Goal: Task Accomplishment & Management: Manage account settings

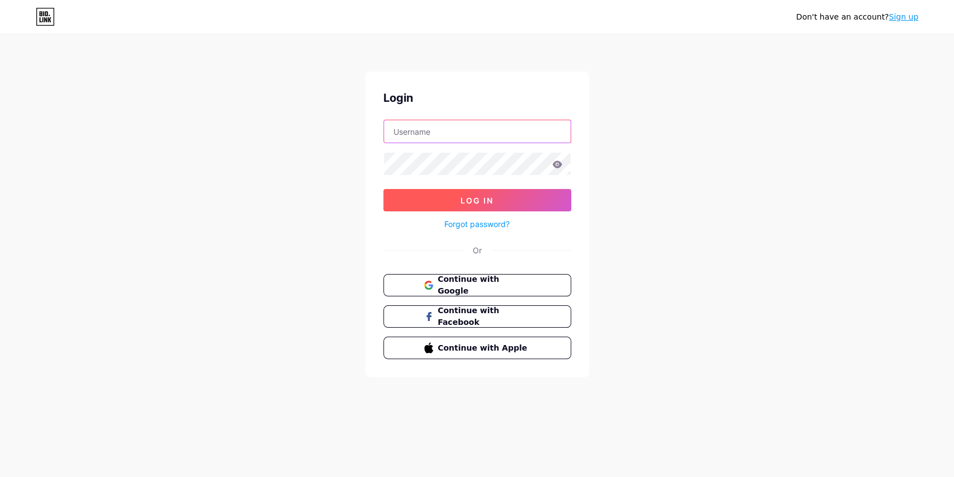
type input "Voyager"
click at [475, 193] on button "Log In" at bounding box center [478, 200] width 188 height 22
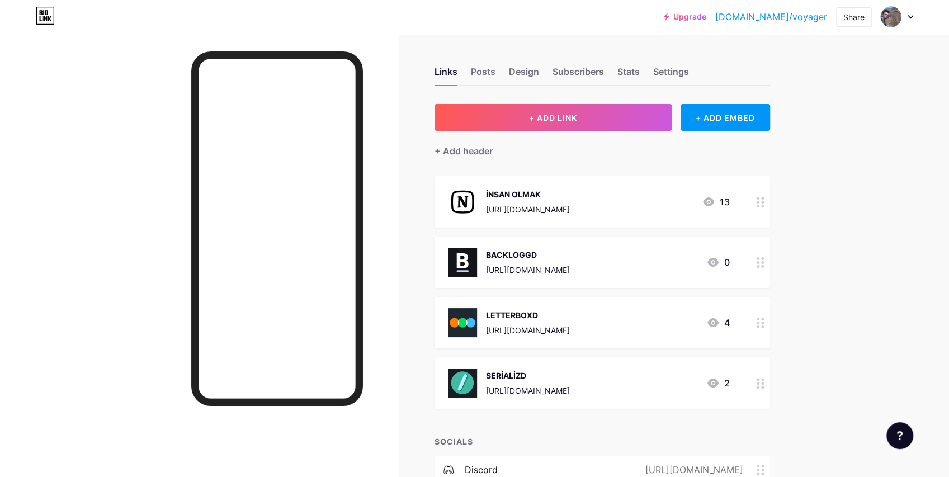
click at [386, 161] on div at bounding box center [199, 272] width 399 height 477
click at [384, 203] on div at bounding box center [199, 272] width 399 height 477
click at [383, 148] on div at bounding box center [199, 272] width 399 height 477
drag, startPoint x: 384, startPoint y: 175, endPoint x: 386, endPoint y: 196, distance: 20.8
click at [384, 176] on div at bounding box center [199, 272] width 399 height 477
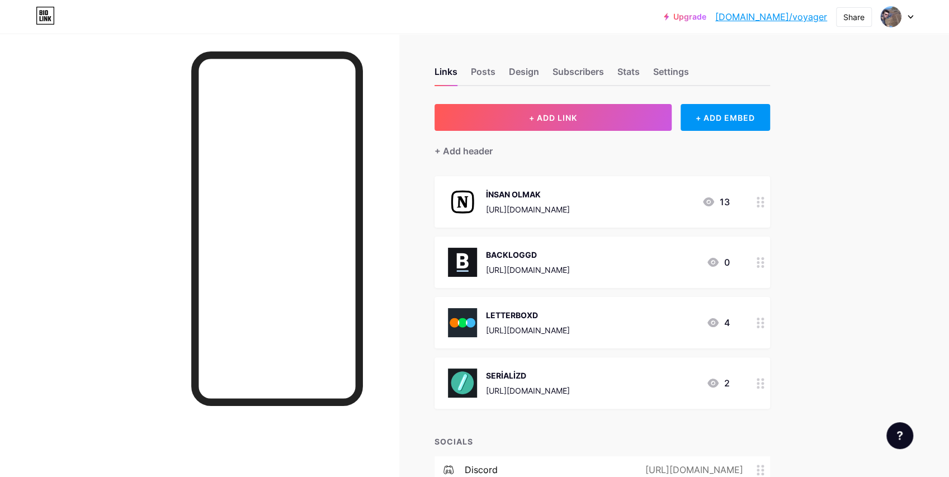
click at [386, 196] on div at bounding box center [199, 272] width 399 height 477
click at [385, 229] on div at bounding box center [199, 272] width 399 height 477
click at [381, 196] on div at bounding box center [199, 272] width 399 height 477
click at [381, 180] on div at bounding box center [199, 272] width 399 height 477
click at [384, 153] on div at bounding box center [199, 272] width 399 height 477
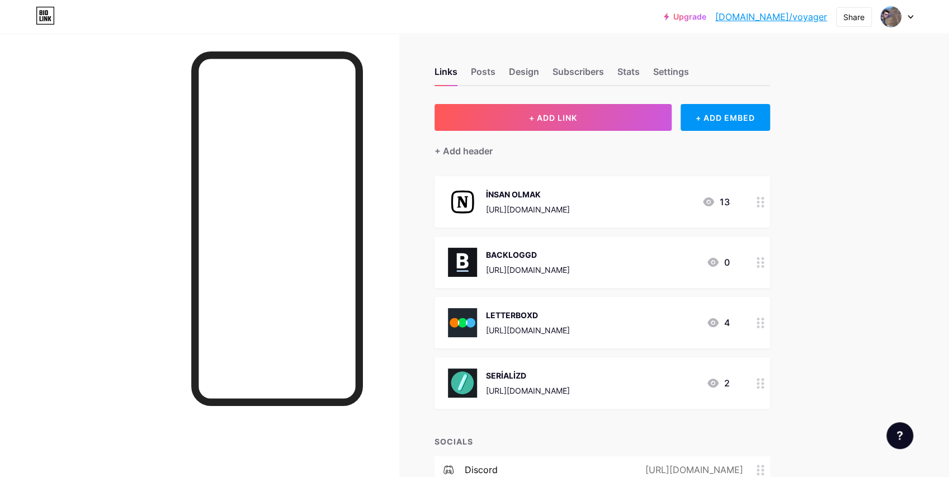
drag, startPoint x: 384, startPoint y: 178, endPoint x: 384, endPoint y: 191, distance: 13.4
click at [384, 178] on div at bounding box center [199, 272] width 399 height 477
click at [384, 224] on div at bounding box center [199, 272] width 399 height 477
click at [384, 157] on div at bounding box center [199, 272] width 399 height 477
click at [387, 187] on div at bounding box center [199, 272] width 399 height 477
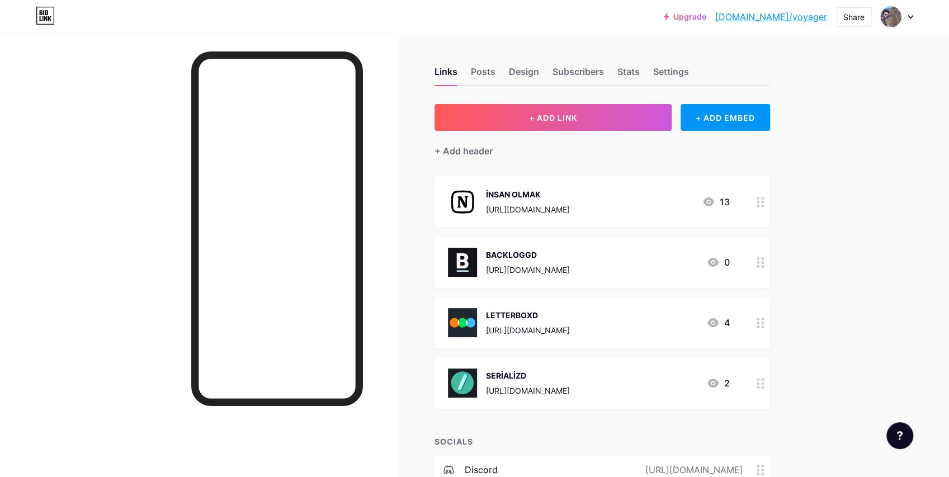
click at [384, 227] on div at bounding box center [199, 272] width 399 height 477
click at [382, 165] on div at bounding box center [199, 272] width 399 height 477
click at [845, 202] on div "Upgrade [DOMAIN_NAME]/voyage... [DOMAIN_NAME]/voyager Share Switch accounts [PE…" at bounding box center [474, 387] width 949 height 774
drag, startPoint x: 850, startPoint y: 186, endPoint x: 853, endPoint y: 171, distance: 14.8
click at [850, 186] on div "Upgrade [DOMAIN_NAME]/voyage... [DOMAIN_NAME]/voyager Share Switch accounts [PE…" at bounding box center [474, 387] width 949 height 774
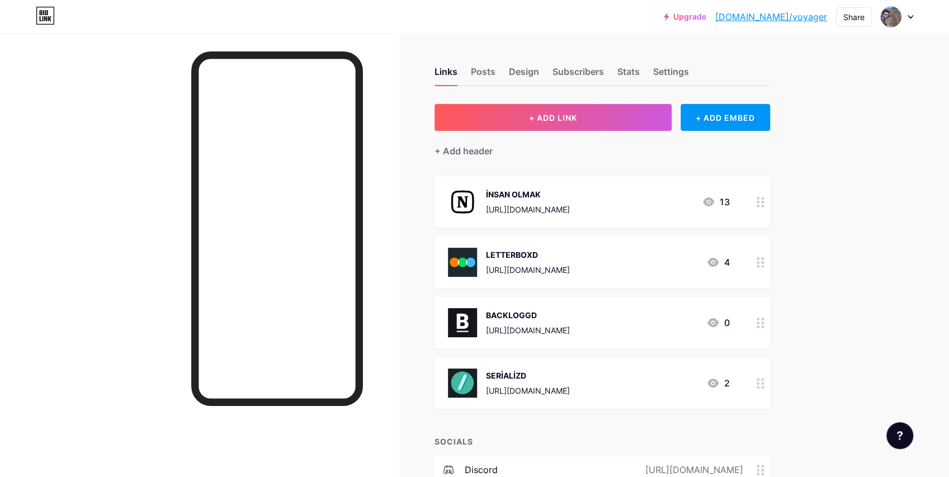
click at [853, 171] on div "Upgrade [DOMAIN_NAME]/voyage... [DOMAIN_NAME]/voyager Share Switch accounts [PE…" at bounding box center [474, 387] width 949 height 774
click at [829, 220] on div "Upgrade [DOMAIN_NAME]/voyage... [DOMAIN_NAME]/voyager Share Switch accounts [PE…" at bounding box center [474, 387] width 949 height 774
click at [821, 249] on div "Upgrade [DOMAIN_NAME]/voyage... [DOMAIN_NAME]/voyager Share Switch accounts [PE…" at bounding box center [474, 387] width 949 height 774
click at [817, 273] on div "Links Posts Design Subscribers Stats Settings + ADD LINK + ADD EMBED + Add head…" at bounding box center [408, 404] width 817 height 740
click at [822, 226] on div "Upgrade [DOMAIN_NAME]/voyage... [DOMAIN_NAME]/voyager Share Switch accounts [PE…" at bounding box center [474, 387] width 949 height 774
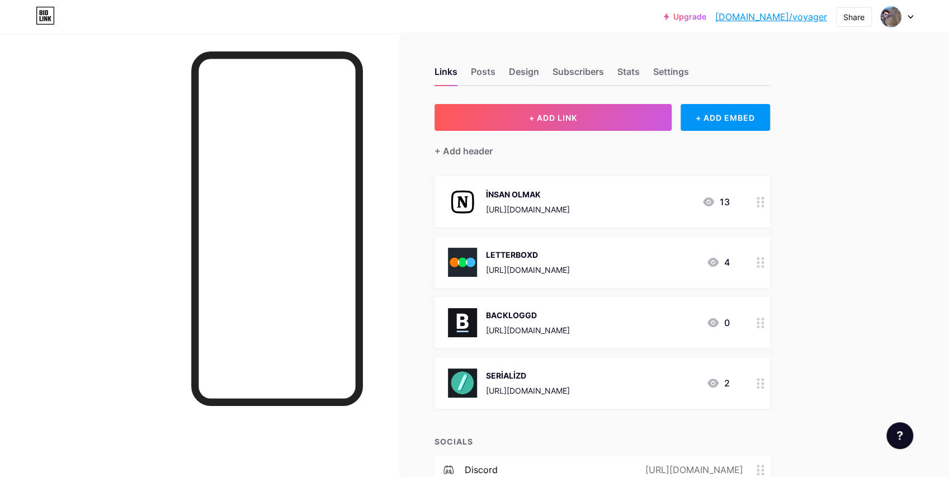
drag, startPoint x: 826, startPoint y: 202, endPoint x: 835, endPoint y: 176, distance: 28.1
click at [826, 201] on div "Upgrade [DOMAIN_NAME]/voyage... [DOMAIN_NAME]/voyager Share Switch accounts [PE…" at bounding box center [474, 387] width 949 height 774
click at [835, 176] on div "Upgrade [DOMAIN_NAME]/voyage... [DOMAIN_NAME]/voyager Share Switch accounts [PE…" at bounding box center [474, 387] width 949 height 774
click at [820, 234] on div "Upgrade [DOMAIN_NAME]/voyage... [DOMAIN_NAME]/voyager Share Switch accounts [PE…" at bounding box center [474, 387] width 949 height 774
drag, startPoint x: 816, startPoint y: 277, endPoint x: 829, endPoint y: 177, distance: 101.4
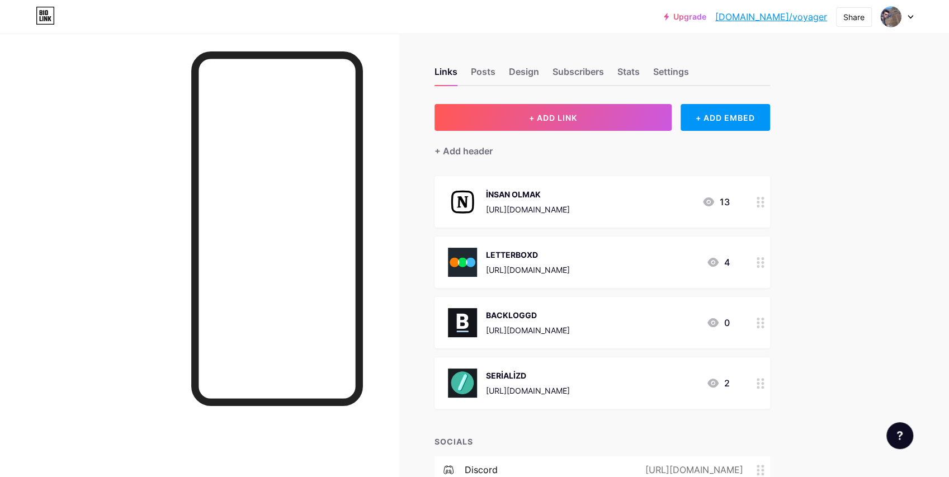
click at [817, 277] on div "Links Posts Design Subscribers Stats Settings + ADD LINK + ADD EMBED + Add head…" at bounding box center [408, 404] width 817 height 740
click at [830, 172] on div "Upgrade [DOMAIN_NAME]/voyage... [DOMAIN_NAME]/voyager Share Switch accounts [PE…" at bounding box center [474, 387] width 949 height 774
click at [824, 203] on div "Upgrade [DOMAIN_NAME]/voyage... [DOMAIN_NAME]/voyager Share Switch accounts [PE…" at bounding box center [474, 387] width 949 height 774
click at [821, 245] on div "Upgrade [DOMAIN_NAME]/voyage... [DOMAIN_NAME]/voyager Share Switch accounts [PE…" at bounding box center [474, 387] width 949 height 774
click at [817, 274] on div "Links Posts Design Subscribers Stats Settings + ADD LINK + ADD EMBED + Add head…" at bounding box center [408, 404] width 817 height 740
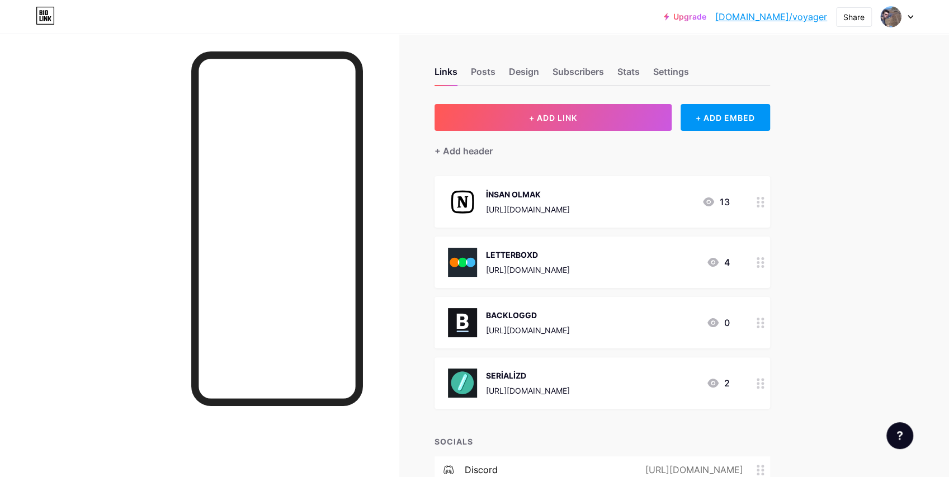
click at [821, 223] on div "Upgrade [DOMAIN_NAME]/voyage... [DOMAIN_NAME]/voyager Share Switch accounts [PE…" at bounding box center [474, 387] width 949 height 774
drag, startPoint x: 828, startPoint y: 197, endPoint x: 838, endPoint y: 165, distance: 33.3
click at [829, 196] on div "Upgrade [DOMAIN_NAME]/voyage... [DOMAIN_NAME]/voyager Share Switch accounts [PE…" at bounding box center [474, 387] width 949 height 774
click at [840, 158] on div "Upgrade [DOMAIN_NAME]/voyage... [DOMAIN_NAME]/voyager Share Switch accounts [PE…" at bounding box center [474, 387] width 949 height 774
click at [822, 235] on div "Upgrade [DOMAIN_NAME]/voyage... [DOMAIN_NAME]/voyager Share Switch accounts [PE…" at bounding box center [474, 387] width 949 height 774
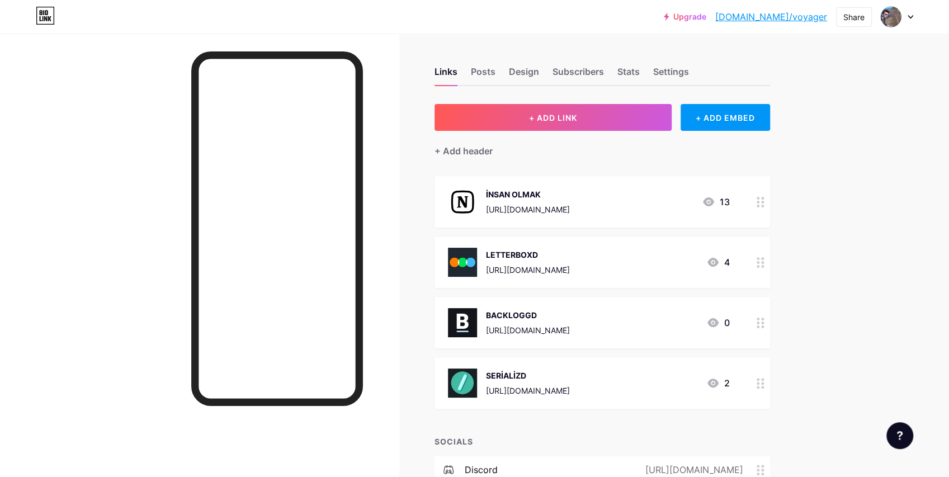
click at [817, 292] on div "Links Posts Design Subscribers Stats Settings + ADD LINK + ADD EMBED + Add head…" at bounding box center [408, 404] width 817 height 740
click at [836, 174] on div "Upgrade [DOMAIN_NAME]/voyage... [DOMAIN_NAME]/voyager Share Switch accounts [PE…" at bounding box center [474, 387] width 949 height 774
click at [859, 174] on div "Upgrade [DOMAIN_NAME]/voyage... [DOMAIN_NAME]/voyager Share Switch accounts [PE…" at bounding box center [474, 387] width 949 height 774
click at [863, 159] on div "Upgrade [DOMAIN_NAME]/voyage... [DOMAIN_NAME]/voyager Share Switch accounts [PE…" at bounding box center [474, 387] width 949 height 774
click at [867, 138] on div "Upgrade [DOMAIN_NAME]/voyage... [DOMAIN_NAME]/voyager Share Switch accounts [PE…" at bounding box center [474, 387] width 949 height 774
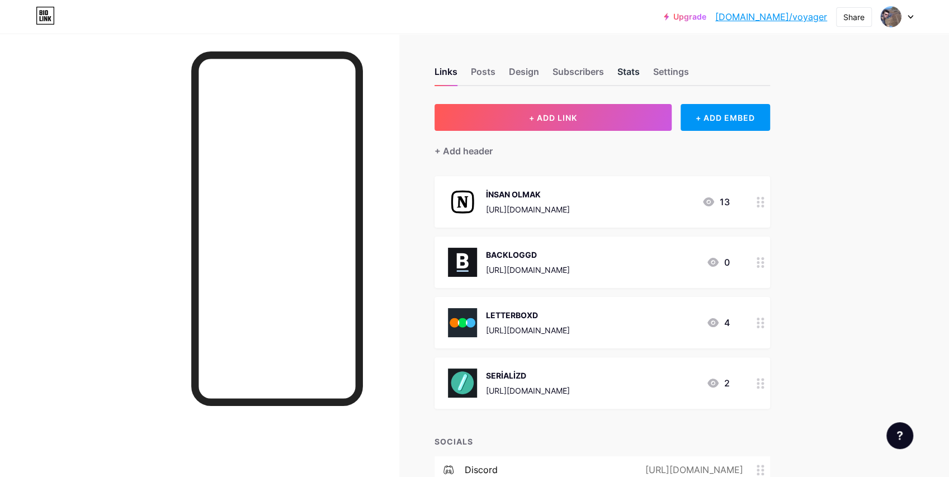
click at [628, 70] on div "Stats" at bounding box center [628, 75] width 22 height 20
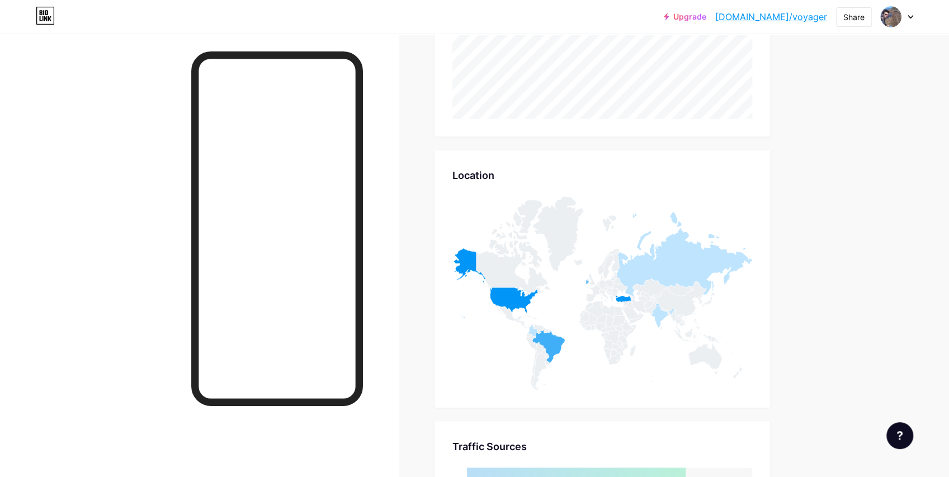
scroll to position [646, 0]
drag, startPoint x: 454, startPoint y: 170, endPoint x: 496, endPoint y: 171, distance: 42.5
click at [496, 171] on div "Location Location" at bounding box center [601, 278] width 335 height 258
click at [527, 168] on div "Location" at bounding box center [602, 174] width 300 height 15
drag, startPoint x: 455, startPoint y: 171, endPoint x: 496, endPoint y: 172, distance: 41.4
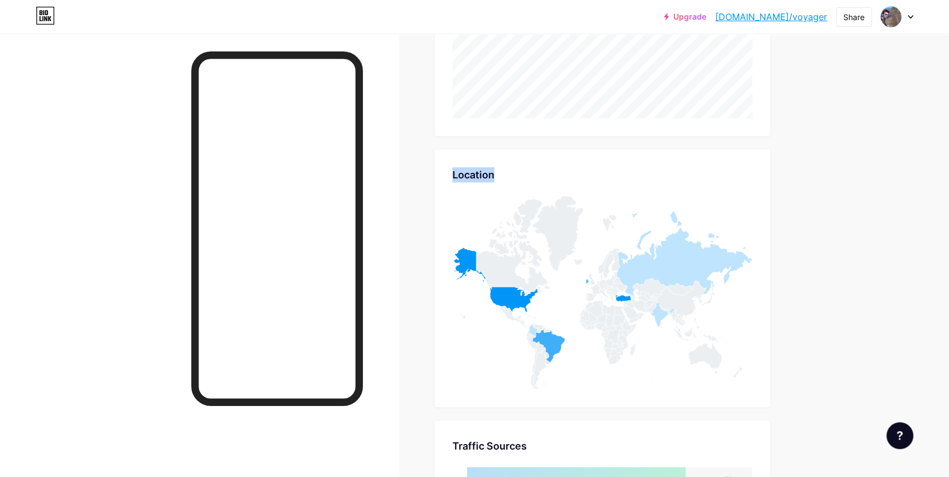
click at [496, 172] on div "Location" at bounding box center [602, 174] width 300 height 15
click at [523, 164] on div "Location Location" at bounding box center [601, 278] width 335 height 258
click at [856, 186] on div "Upgrade [DOMAIN_NAME]/voyage... [DOMAIN_NAME]/voyager Share Switch accounts [PE…" at bounding box center [474, 73] width 949 height 1439
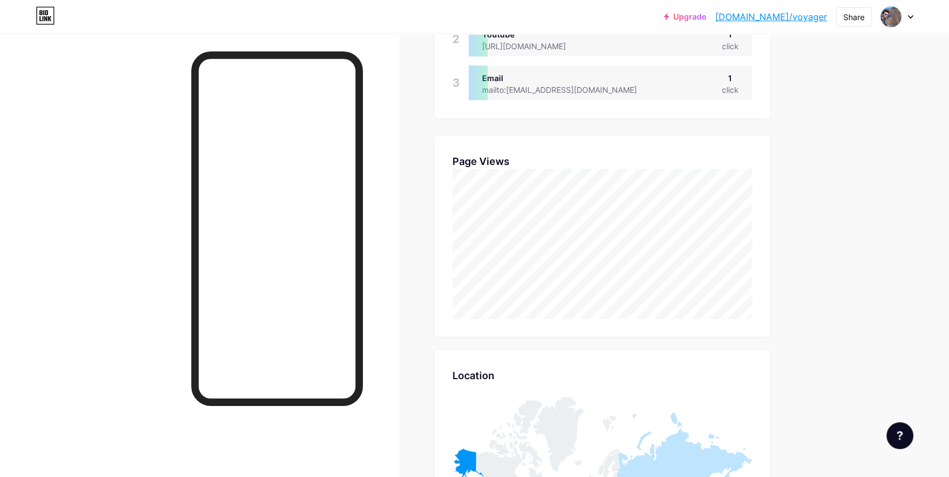
scroll to position [149, 0]
